Goal: Navigation & Orientation: Find specific page/section

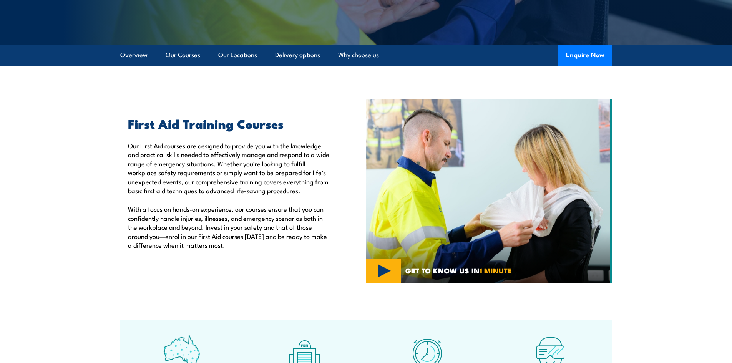
scroll to position [192, 0]
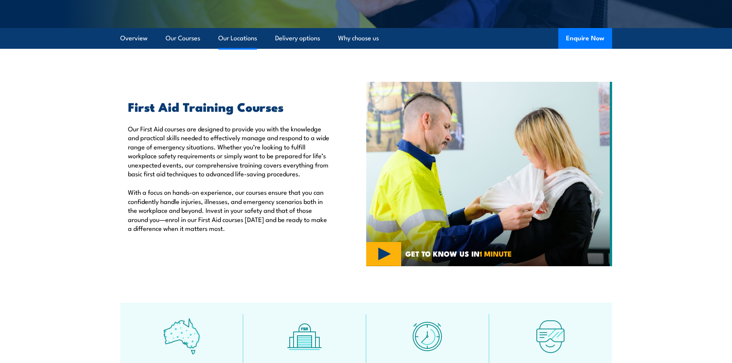
click at [237, 38] on link "Our Locations" at bounding box center [237, 38] width 39 height 20
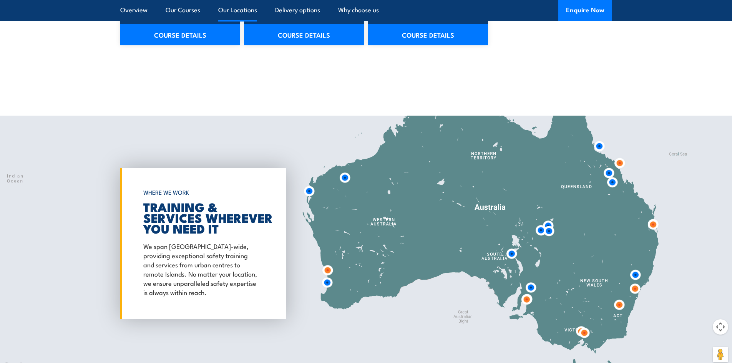
scroll to position [1406, 0]
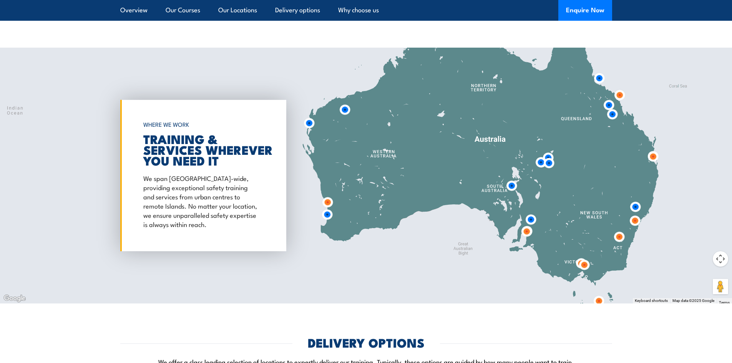
click at [546, 156] on img at bounding box center [548, 163] width 14 height 14
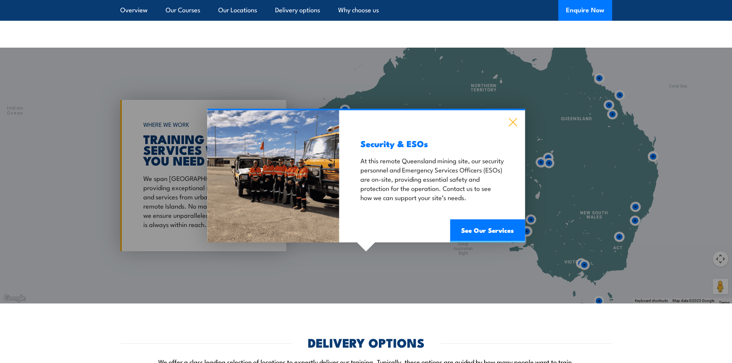
click at [513, 120] on icon at bounding box center [512, 122] width 9 height 8
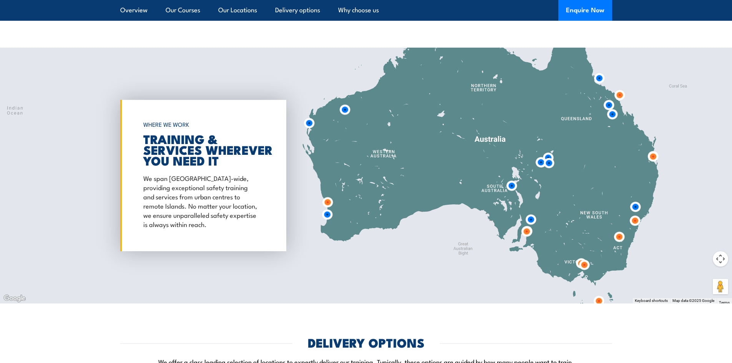
click at [548, 163] on img at bounding box center [548, 163] width 14 height 14
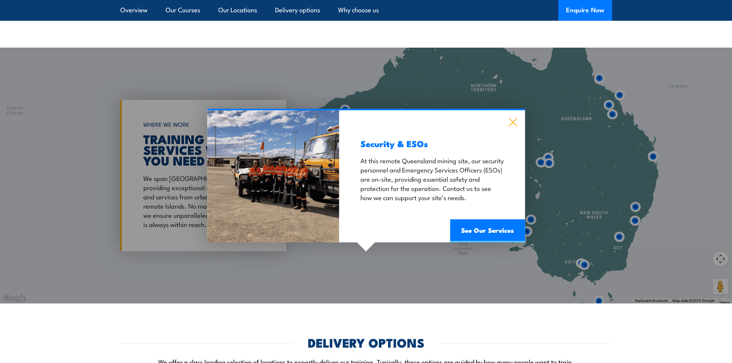
click at [513, 122] on icon at bounding box center [512, 122] width 8 height 8
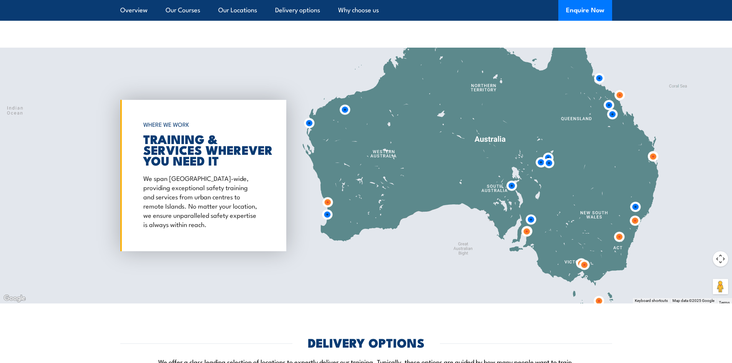
click at [538, 161] on img at bounding box center [540, 162] width 14 height 14
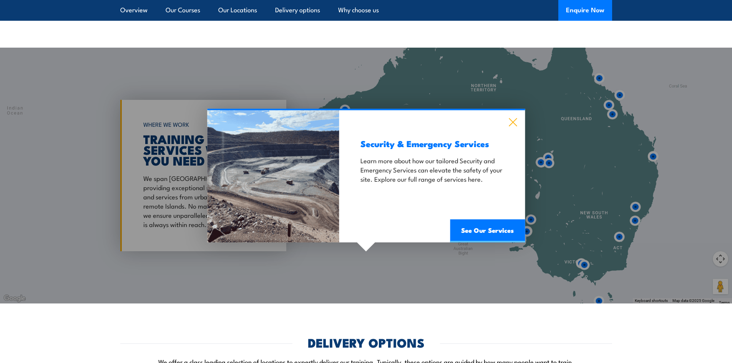
click at [511, 121] on icon at bounding box center [512, 122] width 8 height 8
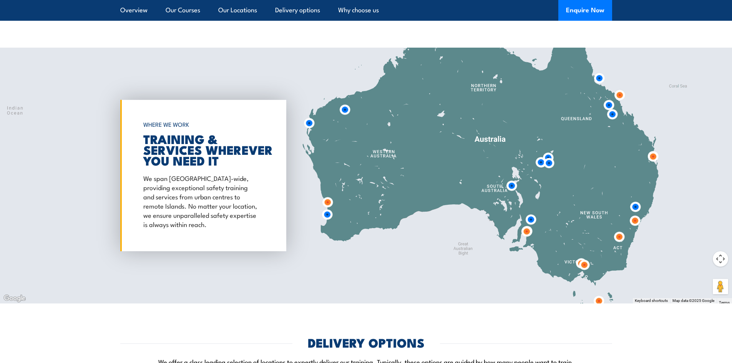
click at [636, 208] on img at bounding box center [635, 207] width 14 height 14
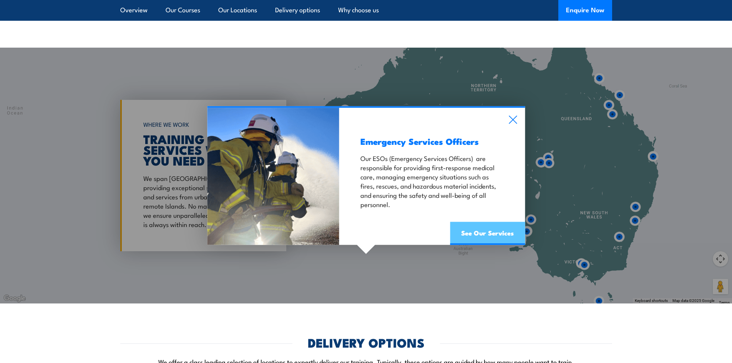
click at [485, 233] on link "See Our Services" at bounding box center [487, 233] width 75 height 23
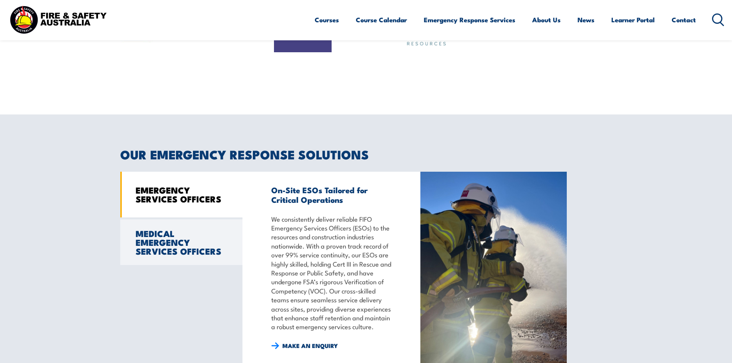
scroll to position [422, 0]
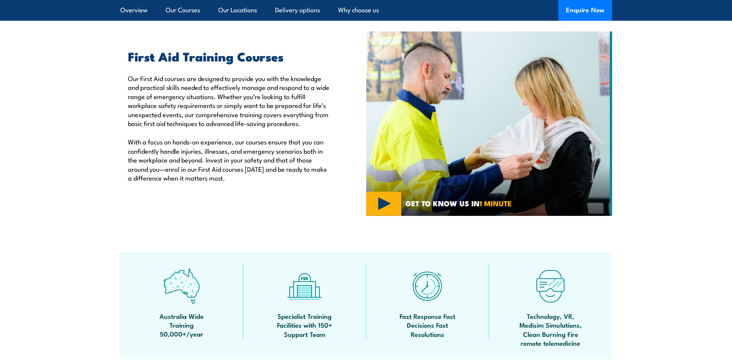
scroll to position [192, 0]
